Goal: Task Accomplishment & Management: Use online tool/utility

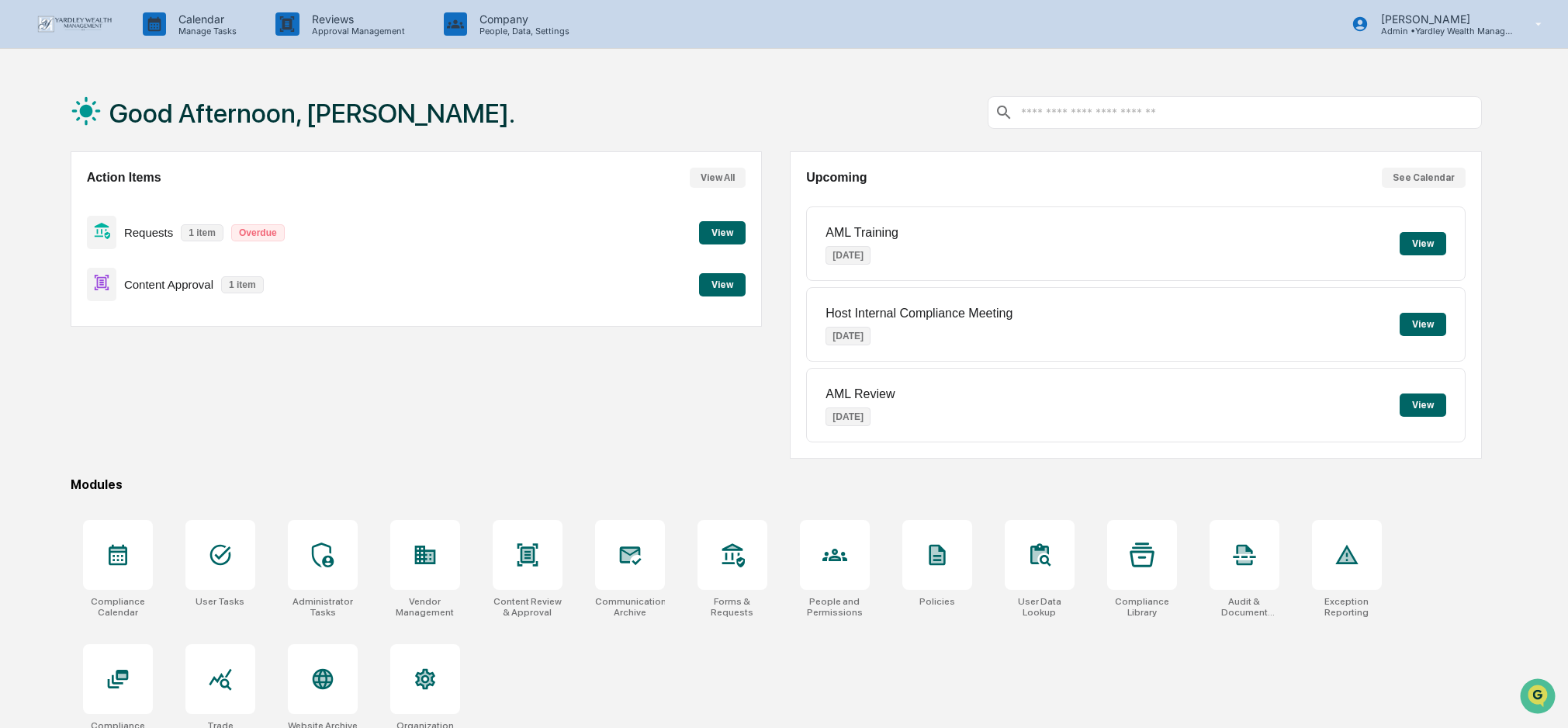
click at [734, 285] on button "View" at bounding box center [722, 285] width 47 height 23
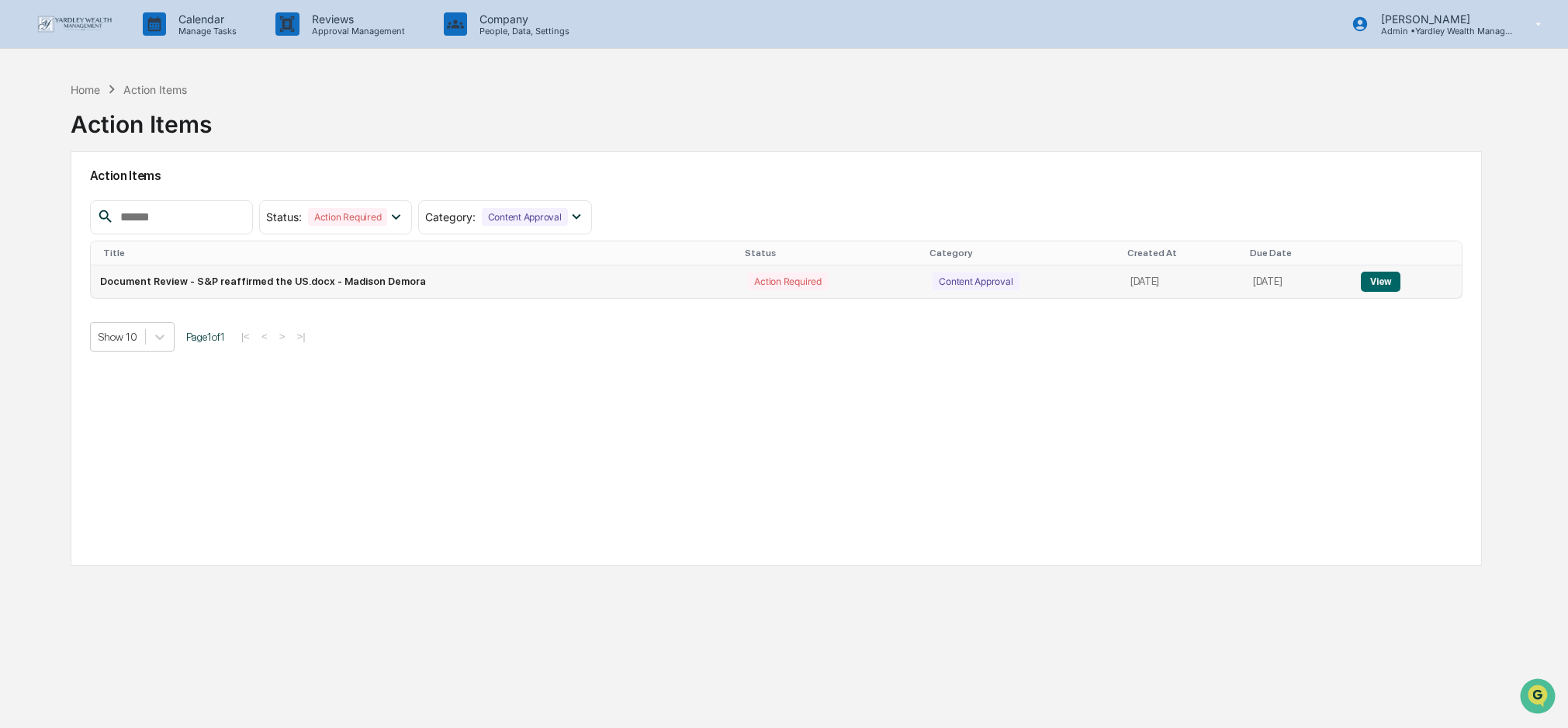
click at [1390, 278] on button "View" at bounding box center [1381, 281] width 39 height 20
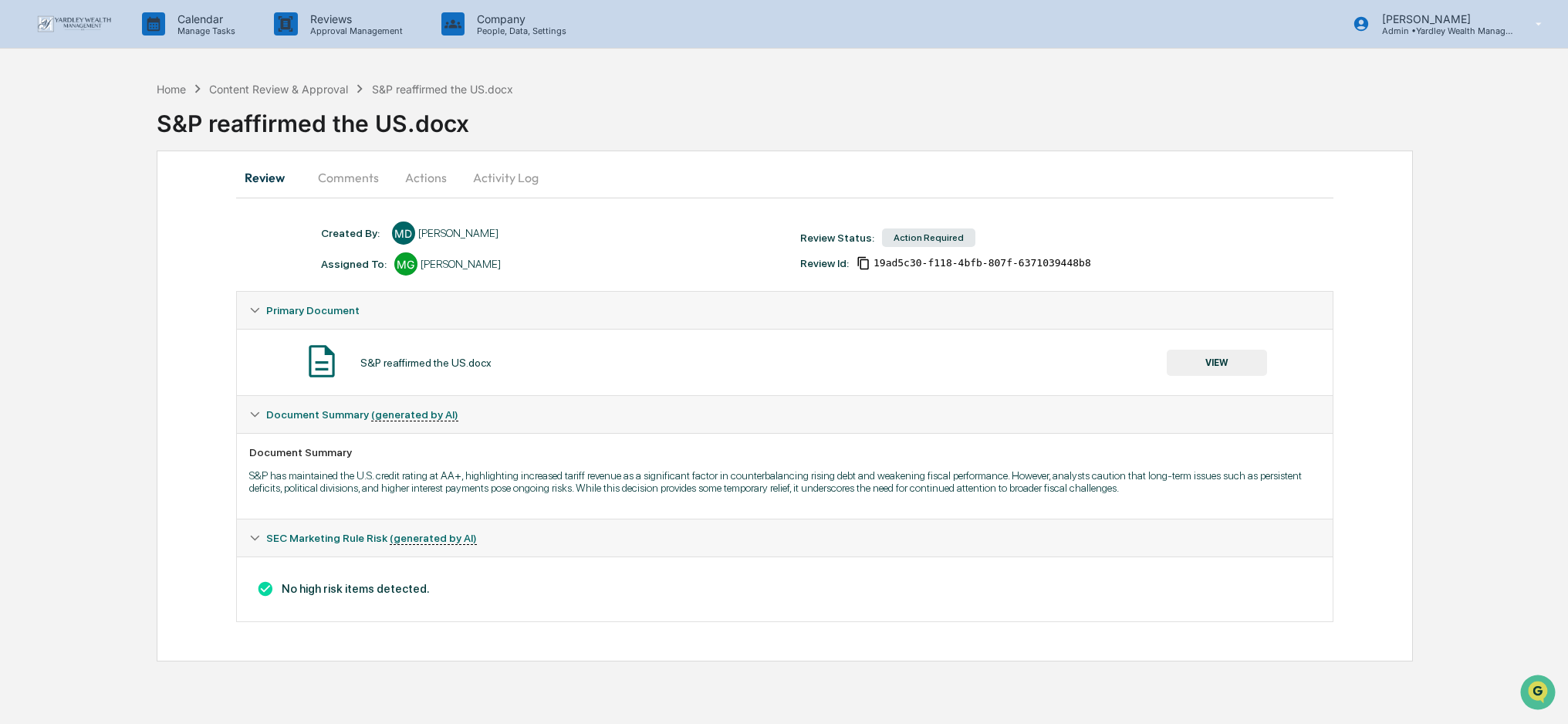
click at [418, 175] on button "Actions" at bounding box center [426, 177] width 69 height 37
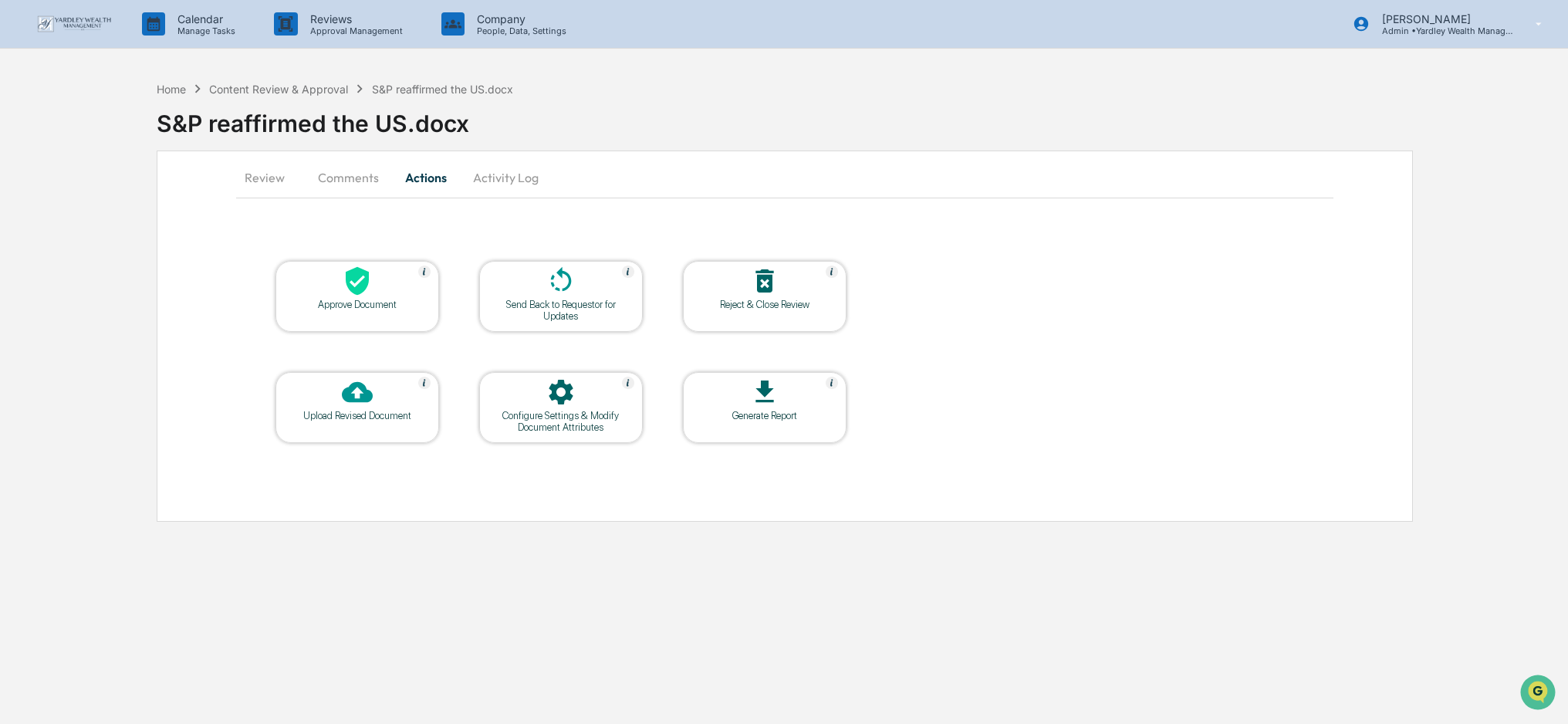
click at [367, 285] on icon at bounding box center [357, 281] width 23 height 28
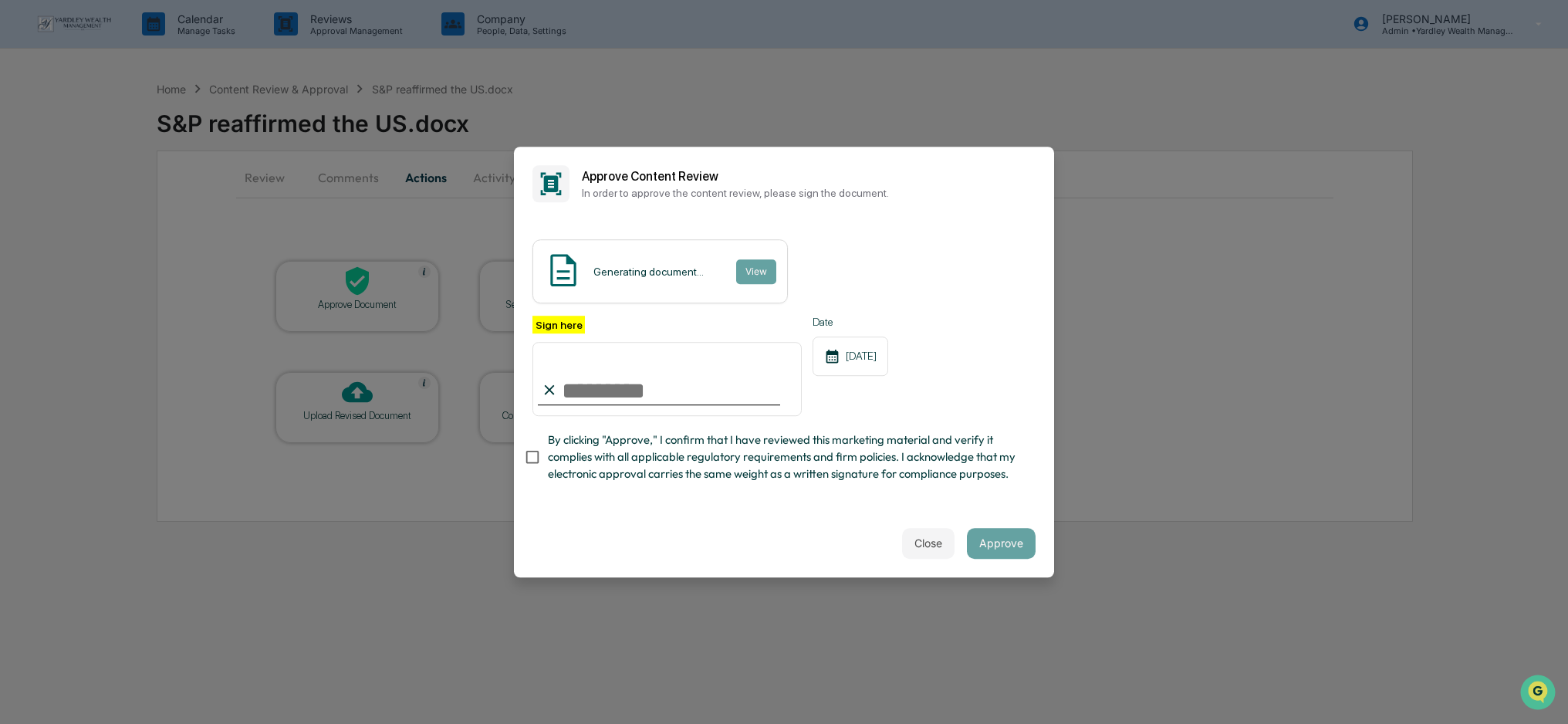
click at [588, 390] on input "Sign here" at bounding box center [666, 378] width 269 height 74
type input "**********"
click at [1013, 547] on button "Approve" at bounding box center [1001, 543] width 68 height 31
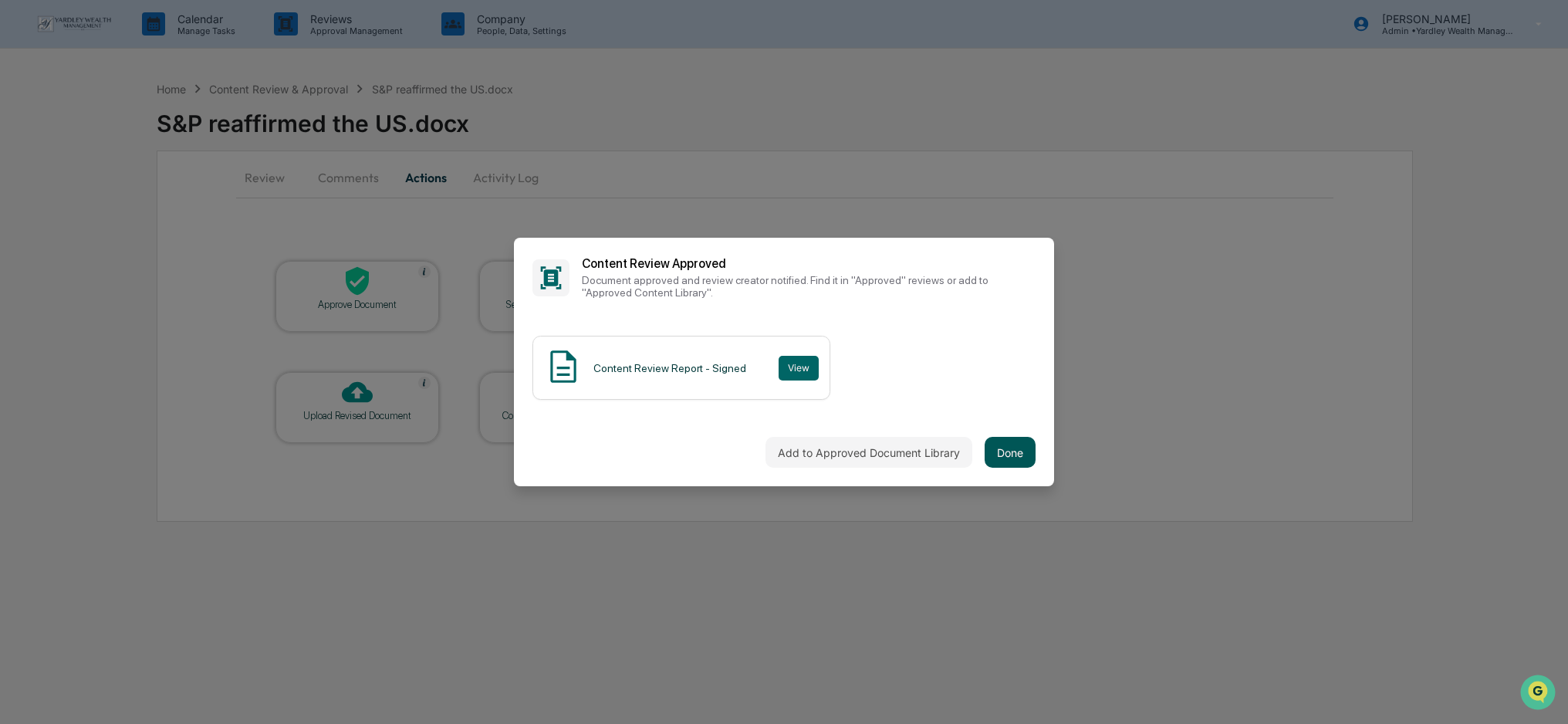
click at [1023, 442] on button "Done" at bounding box center [1010, 452] width 51 height 31
